Goal: Entertainment & Leisure: Consume media (video, audio)

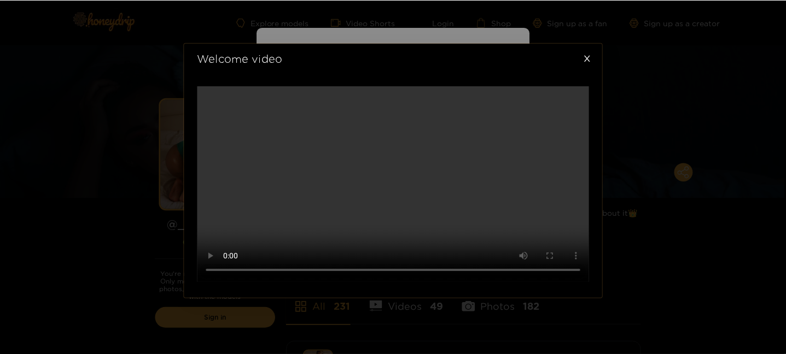
scroll to position [417, 0]
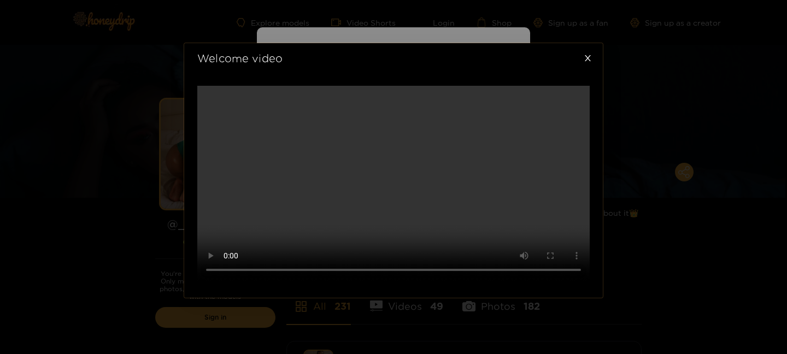
click at [650, 169] on div "Welcome video" at bounding box center [393, 177] width 787 height 354
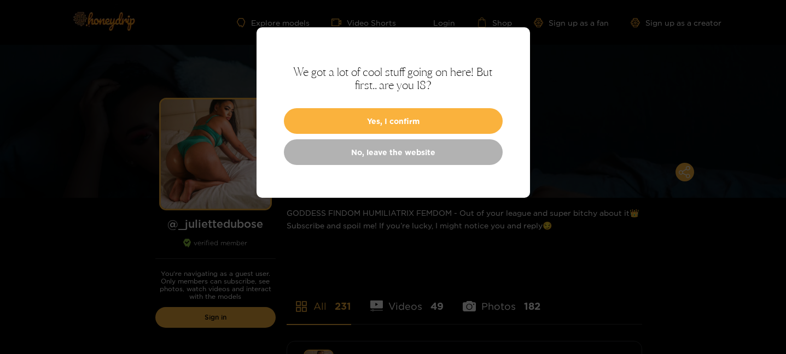
click at [213, 225] on div at bounding box center [393, 177] width 786 height 354
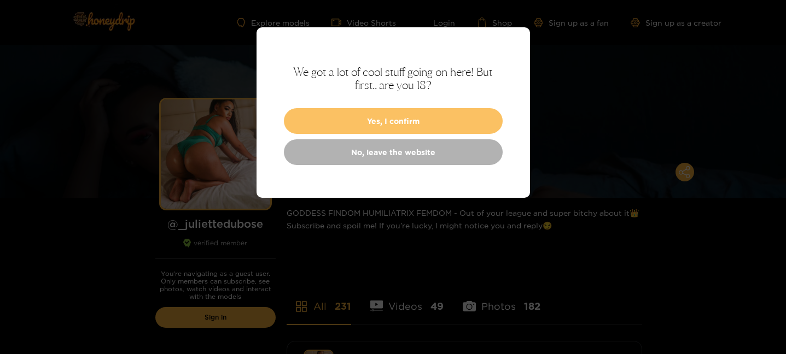
click at [417, 120] on button "Yes, I confirm" at bounding box center [393, 121] width 219 height 26
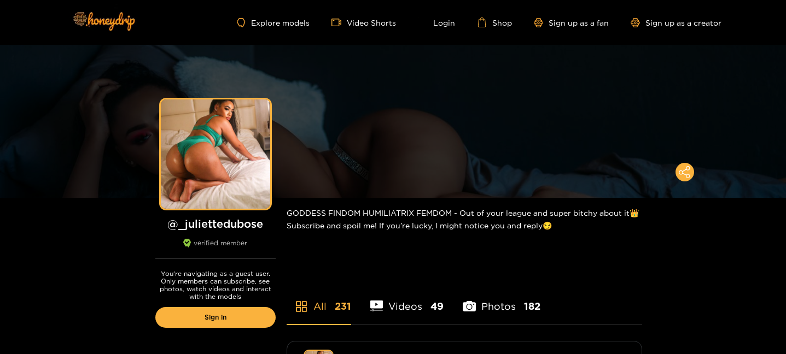
click at [246, 223] on h1 "@ _juliettedubose" at bounding box center [215, 224] width 120 height 14
copy h1 "_juliettedubose"
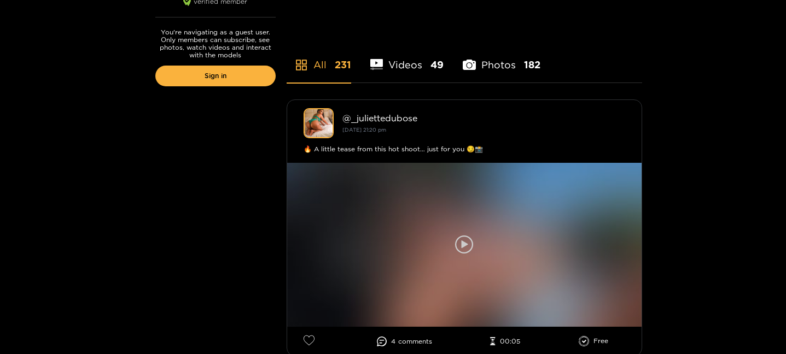
click at [447, 242] on div at bounding box center [464, 245] width 354 height 164
